Goal: Share content: Share content

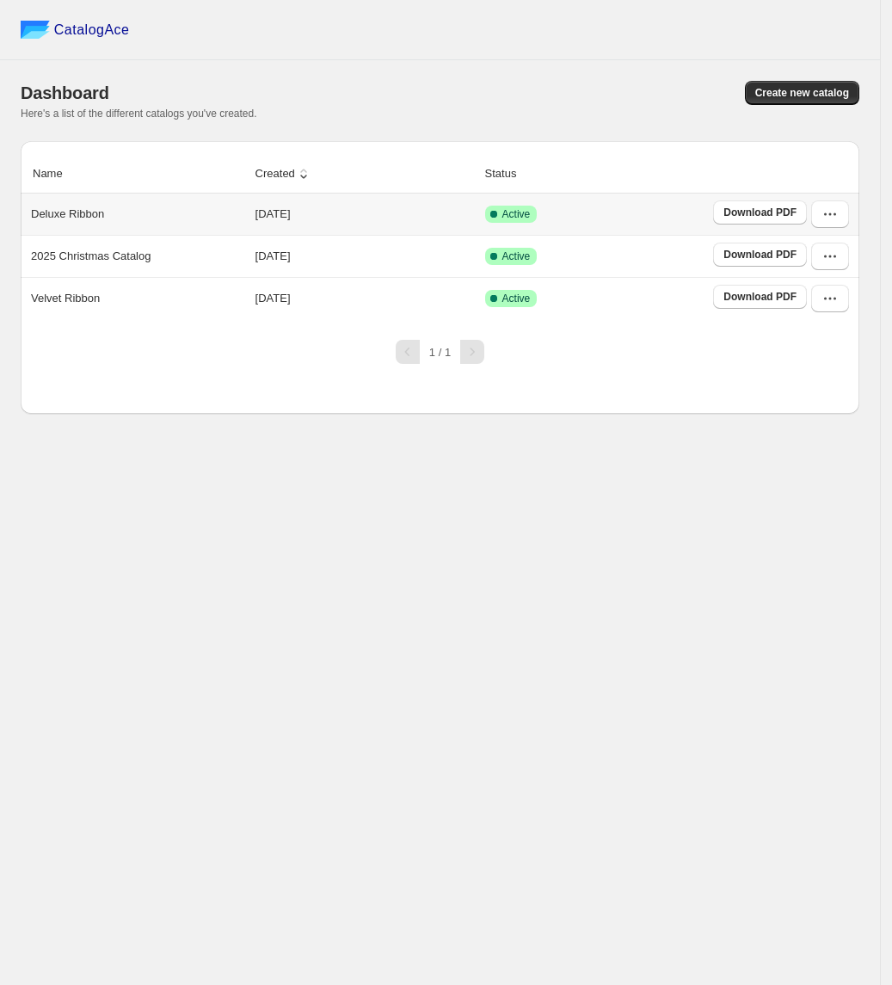
drag, startPoint x: 437, startPoint y: 227, endPoint x: 493, endPoint y: 70, distance: 167.1
click at [493, 70] on div "Dashboard Create new catalog Here's a list of the different catalogs you've cre…" at bounding box center [440, 100] width 839 height 81
click at [840, 211] on button "button" at bounding box center [830, 214] width 38 height 28
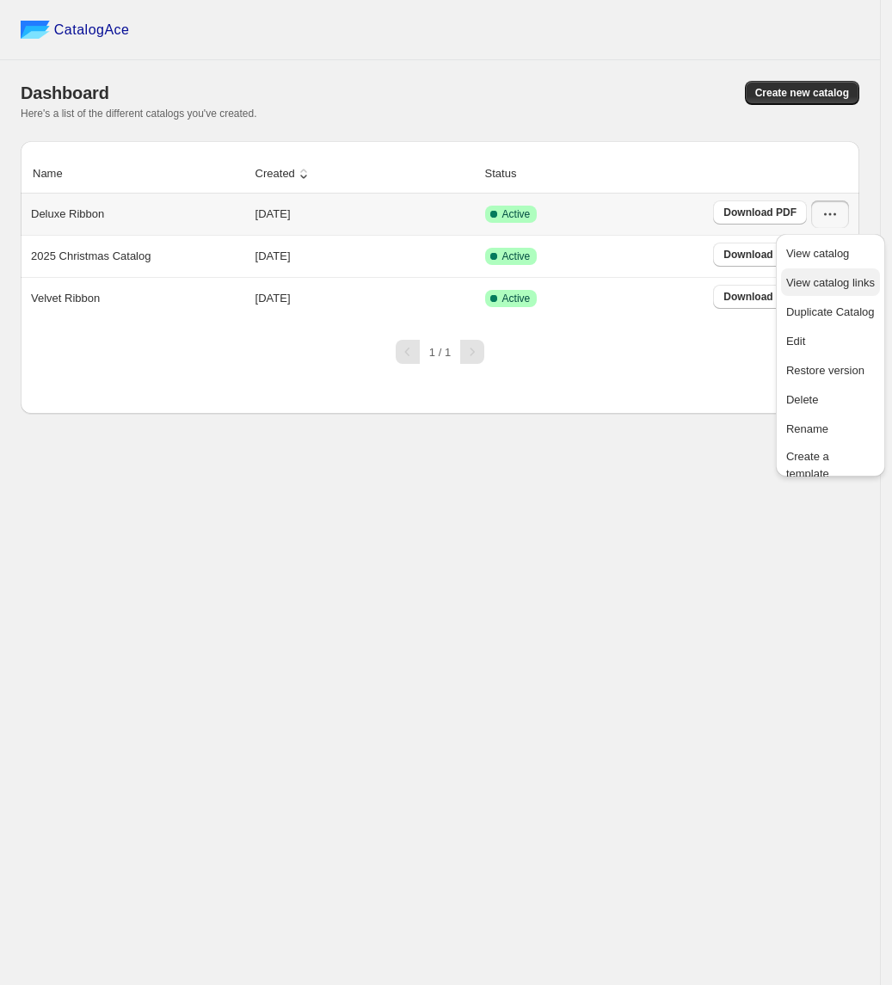
click at [816, 276] on span "View catalog links" at bounding box center [830, 282] width 89 height 13
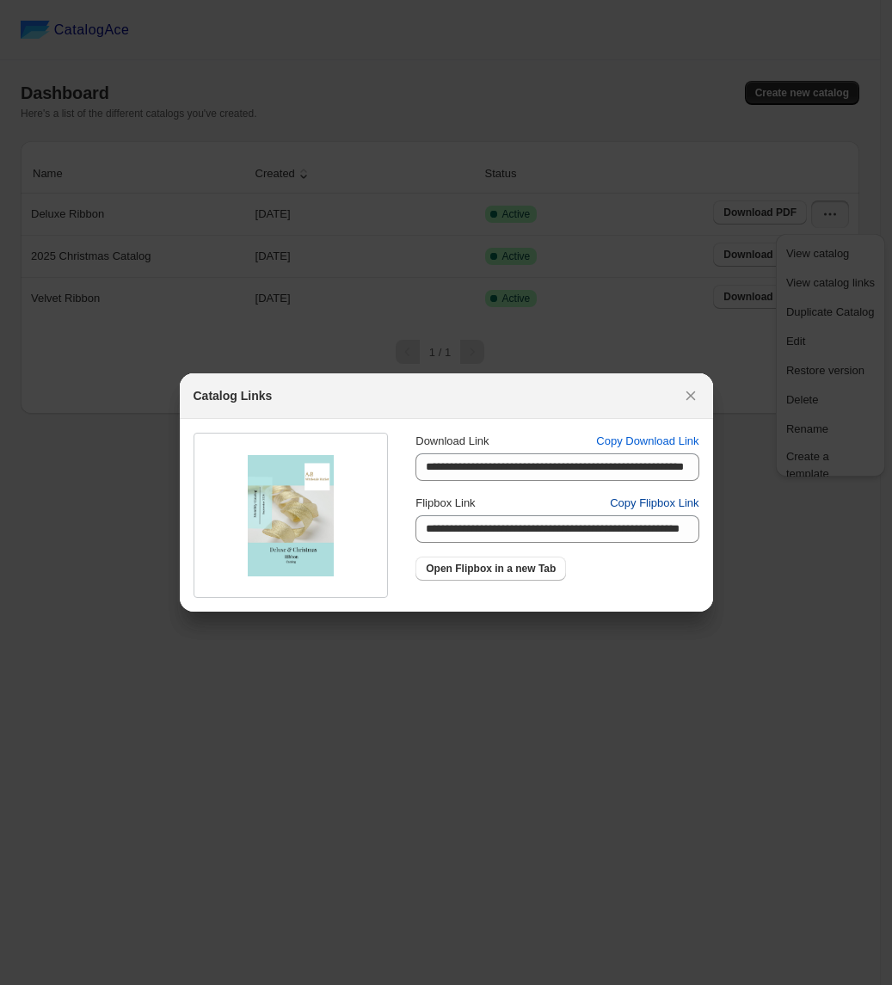
click at [623, 501] on span "Copy Flipbox Link" at bounding box center [654, 503] width 89 height 17
drag, startPoint x: 510, startPoint y: 576, endPoint x: 410, endPoint y: 573, distance: 100.7
click at [510, 576] on link "Open Flipbox in a new Tab" at bounding box center [491, 569] width 151 height 24
click at [661, 501] on span "Copy Flipbox Link" at bounding box center [654, 503] width 89 height 17
click at [651, 441] on span "Copy Download Link" at bounding box center [647, 441] width 102 height 17
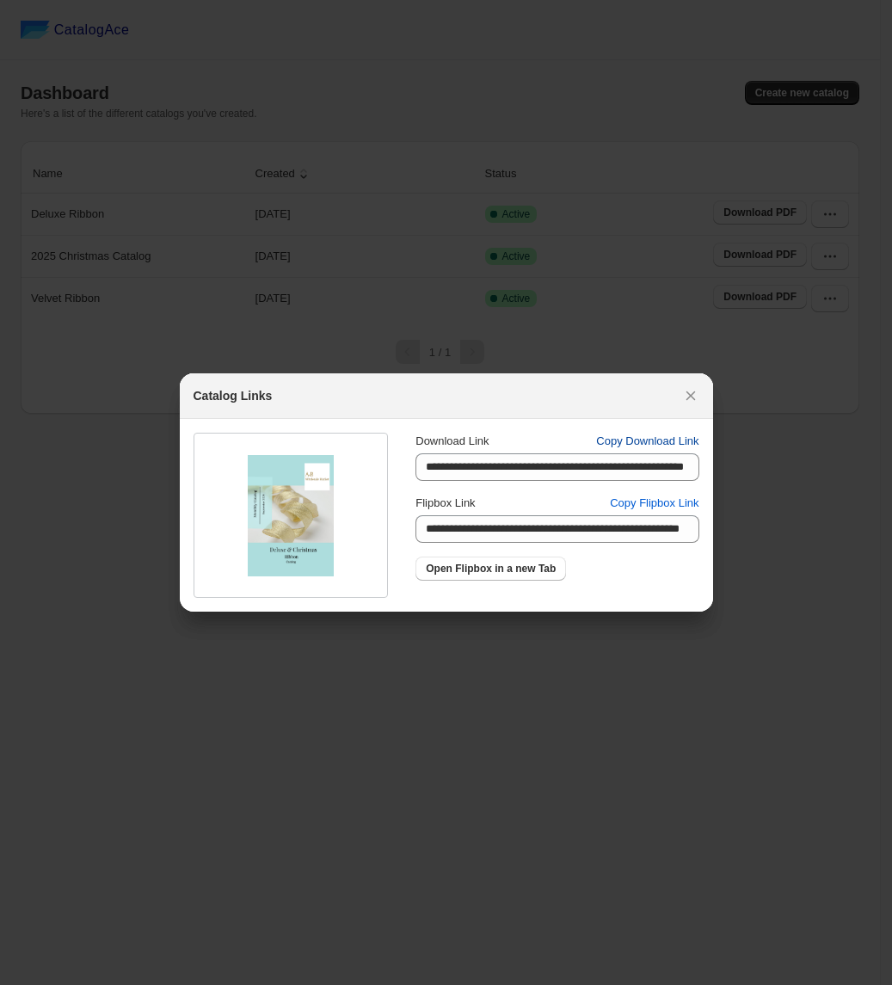
click at [614, 444] on span "Copy Download Link" at bounding box center [647, 441] width 102 height 17
click at [686, 393] on icon ":r1v:" at bounding box center [690, 395] width 17 height 17
